Goal: Task Accomplishment & Management: Manage account settings

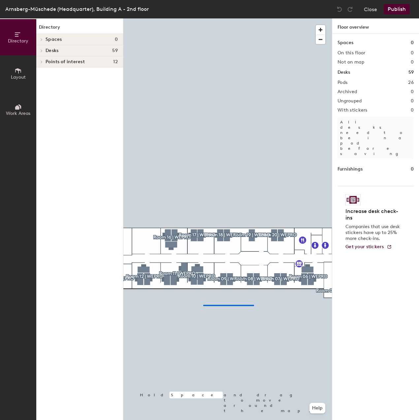
click at [202, 18] on div at bounding box center [227, 18] width 208 height 0
click at [153, 18] on div at bounding box center [227, 18] width 208 height 0
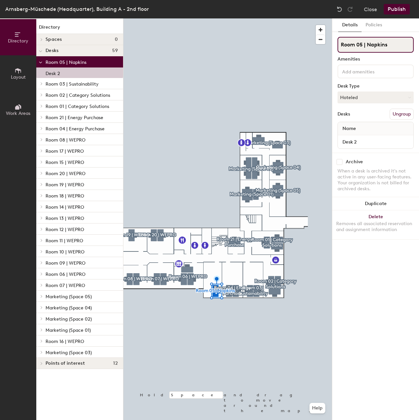
click at [394, 46] on input "Room 05 | Napkins" at bounding box center [375, 45] width 76 height 16
drag, startPoint x: 391, startPoint y: 44, endPoint x: 362, endPoint y: 46, distance: 28.4
click at [362, 46] on input "Room 05 | Napkins" at bounding box center [375, 45] width 76 height 16
type input "Room 05"
click at [361, 284] on div "Details Policies Room 05 Amenities Desk Type Hoteled Desks Ungroup Name Desk 2 …" at bounding box center [375, 219] width 87 height 402
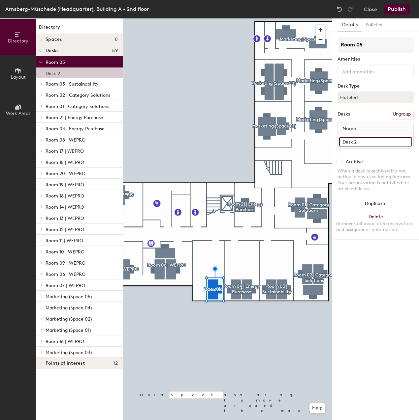
click at [359, 142] on input "Desk 2" at bounding box center [375, 141] width 73 height 9
click at [361, 142] on input "Desk 2" at bounding box center [375, 141] width 73 height 9
type input "Desk 1"
click at [384, 263] on div "Details Policies Room 05 Amenities Desk Type Hoteled Desks Ungroup Name Desk 1 …" at bounding box center [375, 219] width 87 height 402
drag, startPoint x: 400, startPoint y: 8, endPoint x: 395, endPoint y: 346, distance: 338.8
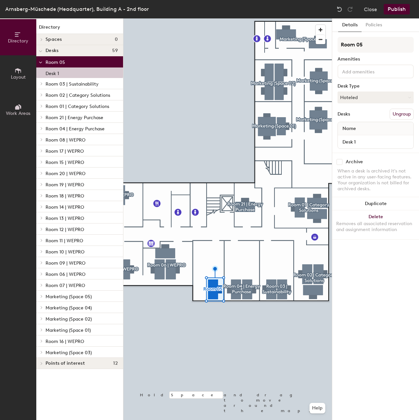
click at [395, 346] on div "Arnsberg-Müschede (Headquarter), Building A - 2nd floor Close Publish Directory…" at bounding box center [209, 210] width 419 height 420
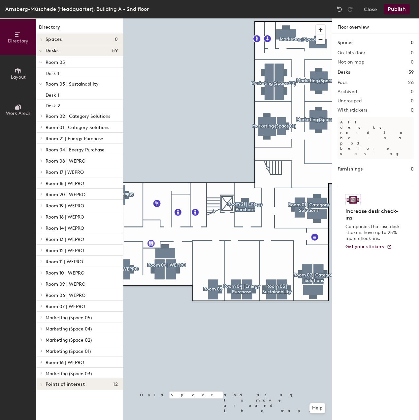
click at [390, 8] on button "Publish" at bounding box center [396, 9] width 26 height 11
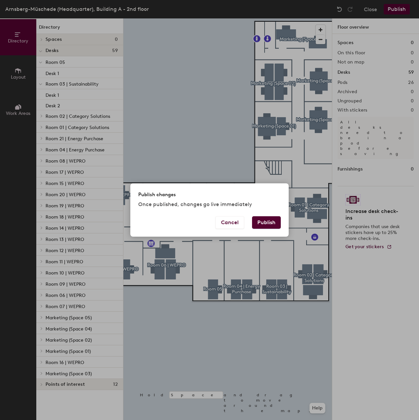
click at [272, 225] on button "Publish" at bounding box center [266, 223] width 29 height 13
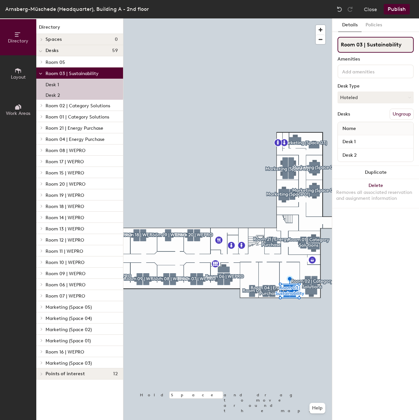
click at [384, 46] on input "Room 03 | Sustainability" at bounding box center [375, 45] width 76 height 16
click at [383, 43] on input "Room 03 | Sustainability" at bounding box center [375, 45] width 76 height 16
type input "Room 03"
click at [396, 8] on button "Publish" at bounding box center [396, 9] width 26 height 11
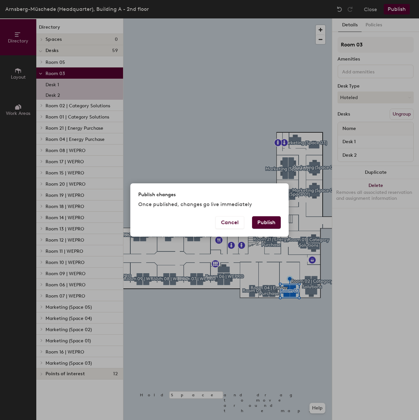
click at [268, 225] on button "Publish" at bounding box center [266, 223] width 29 height 13
